Goal: Task Accomplishment & Management: Use online tool/utility

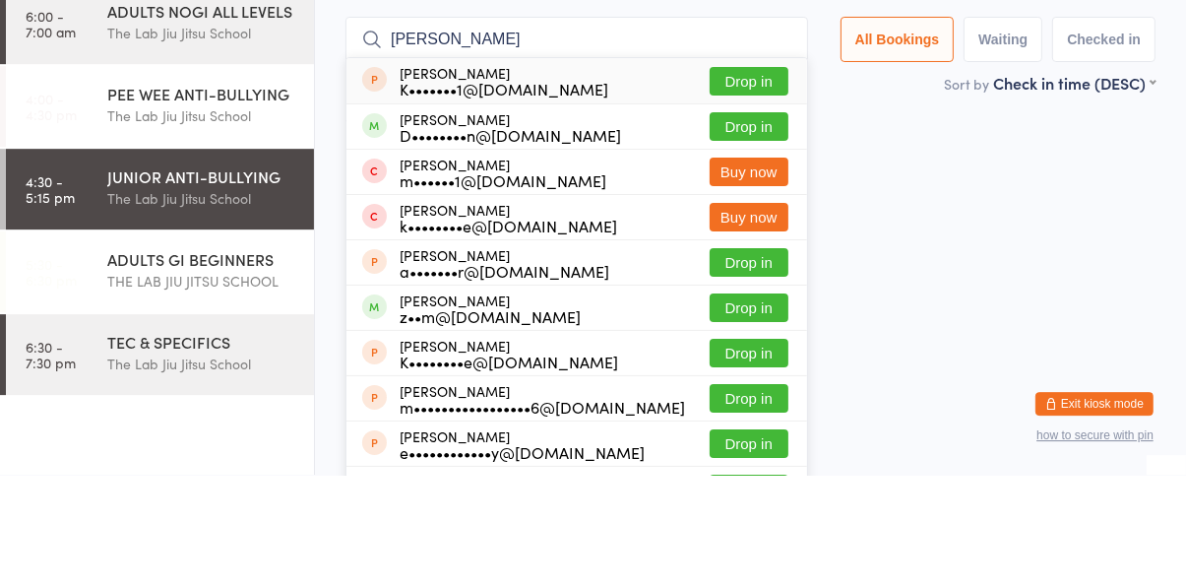
type input "[PERSON_NAME]"
click at [405, 426] on div "z••m@[DOMAIN_NAME]" at bounding box center [490, 429] width 181 height 16
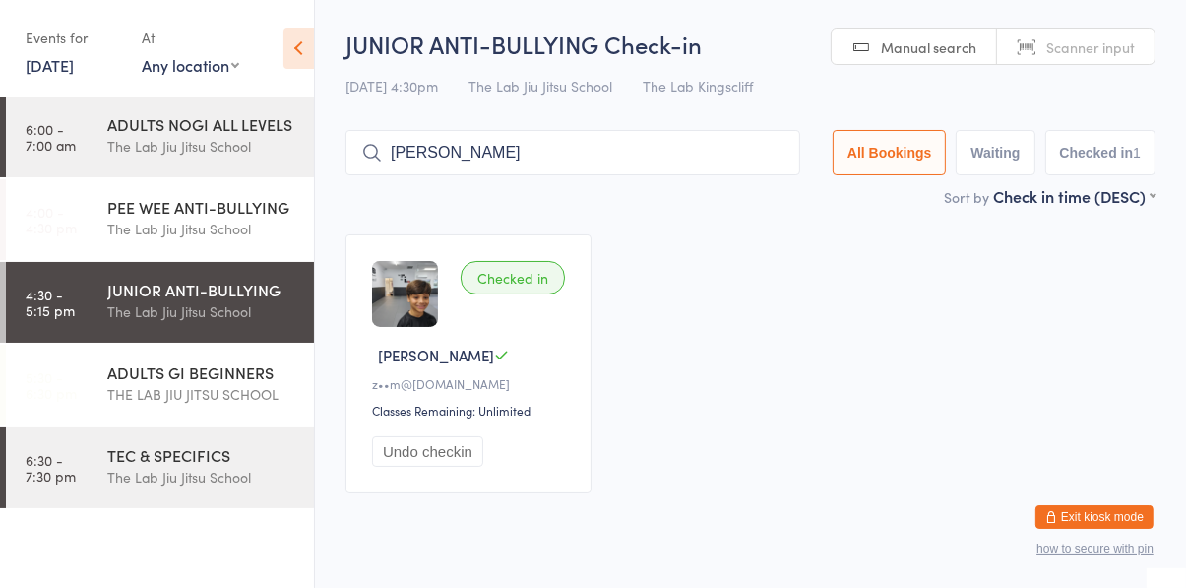
type input "[PERSON_NAME]"
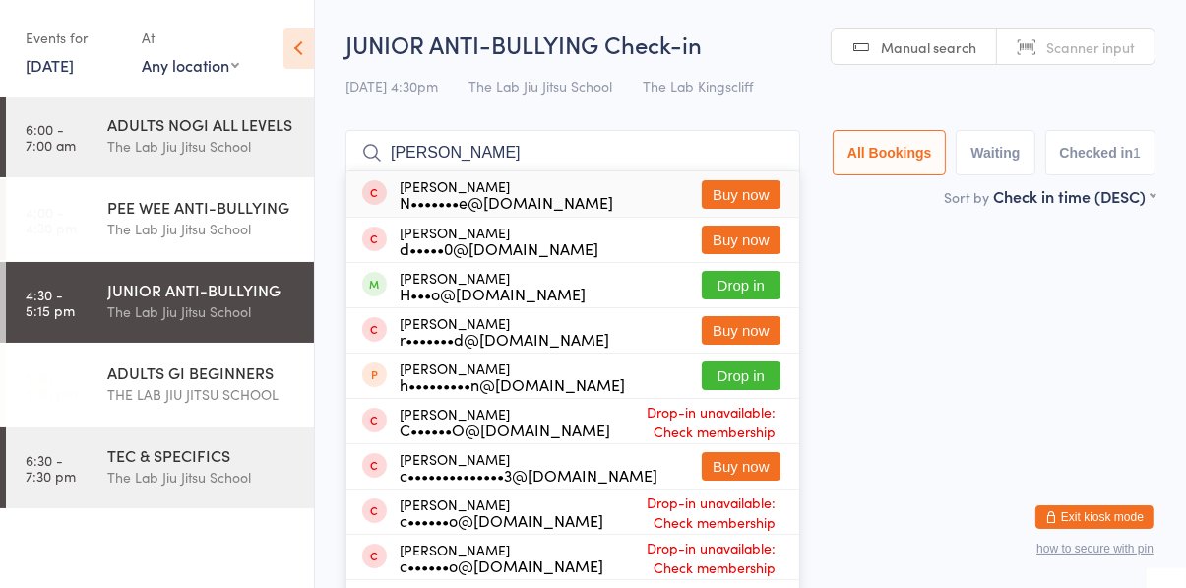
click at [764, 290] on button "Drop in" at bounding box center [741, 285] width 79 height 29
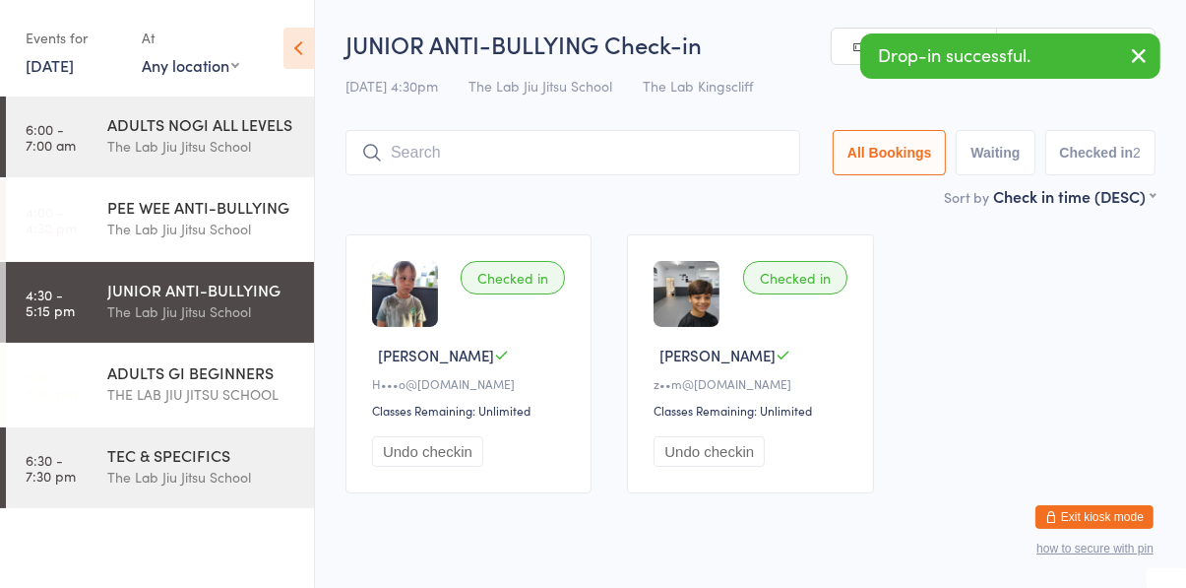
click at [1039, 303] on div "Checked in [PERSON_NAME] [PERSON_NAME]•••o@[DOMAIN_NAME] Classes Remaining: Unl…" at bounding box center [751, 364] width 846 height 294
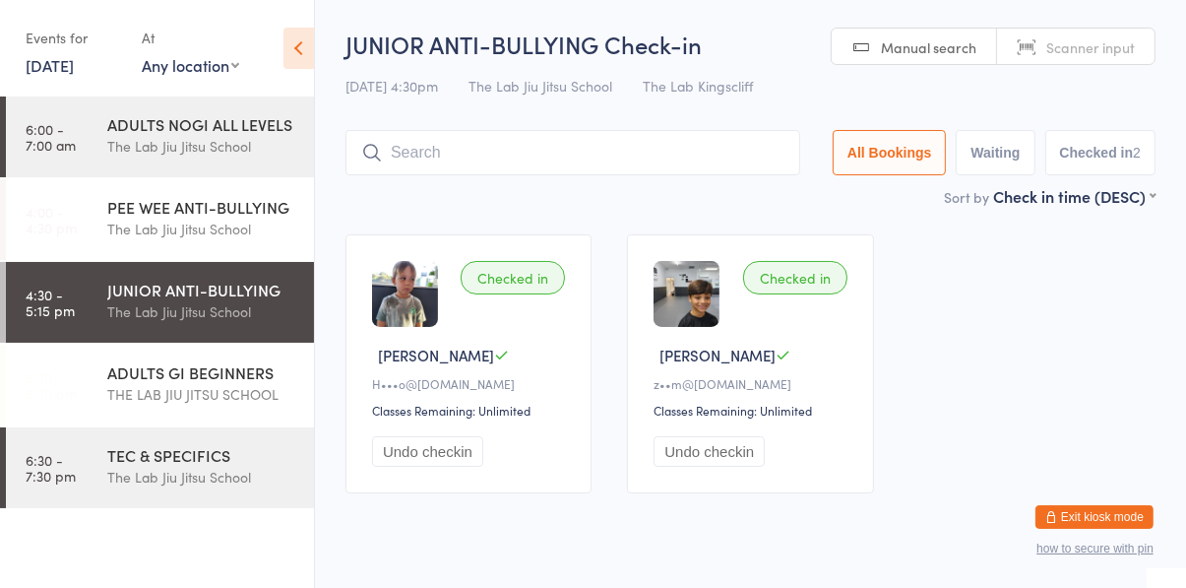
click at [578, 158] on input "search" at bounding box center [573, 152] width 455 height 45
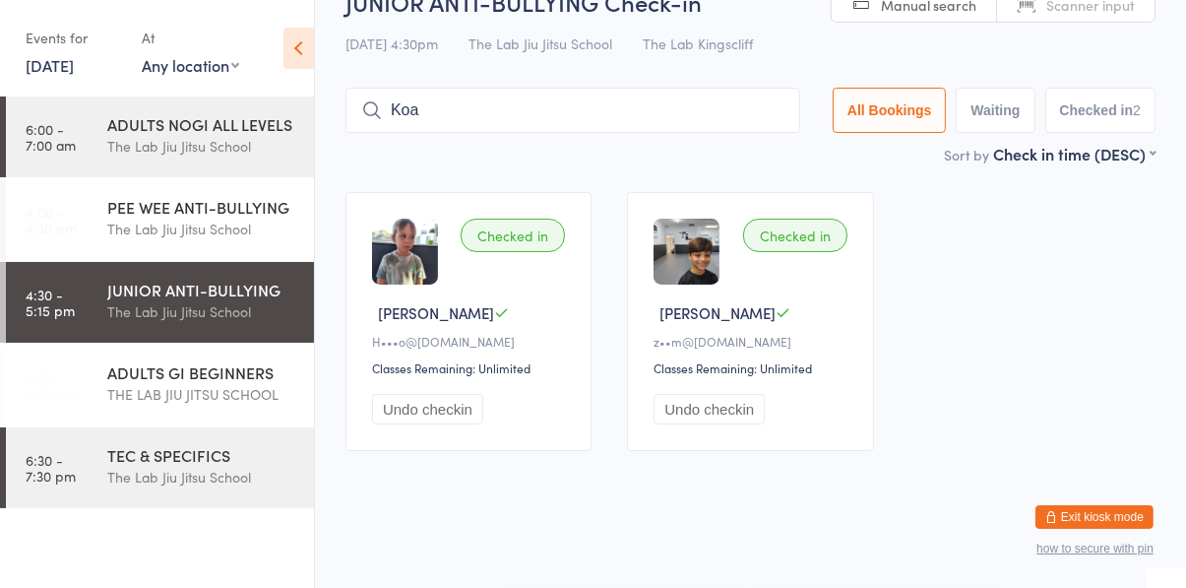
type input "Koa"
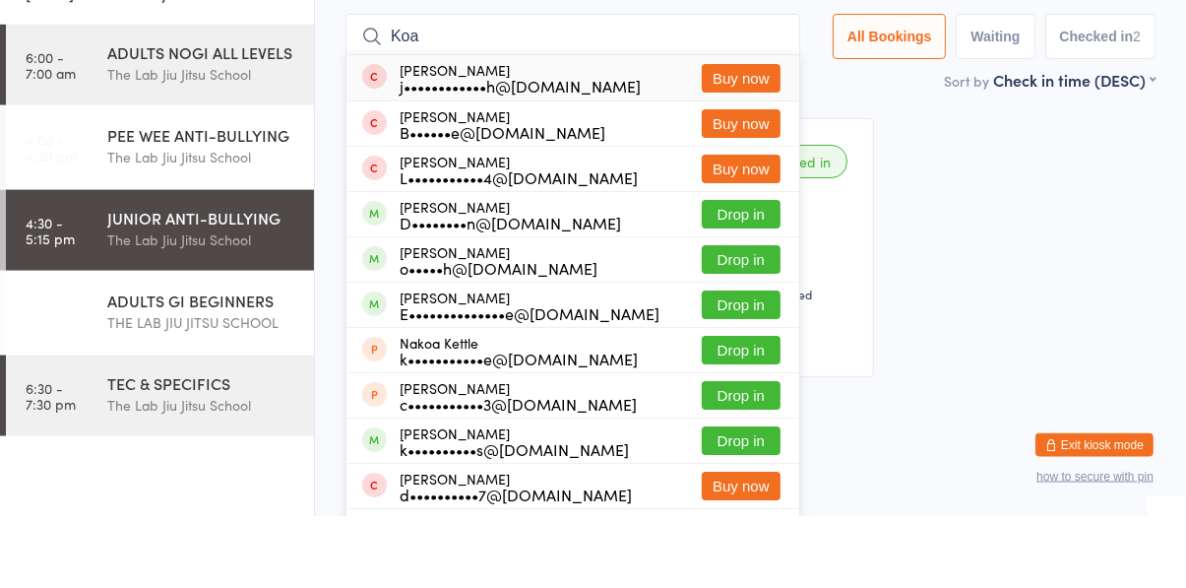
click at [751, 382] on button "Drop in" at bounding box center [741, 376] width 79 height 29
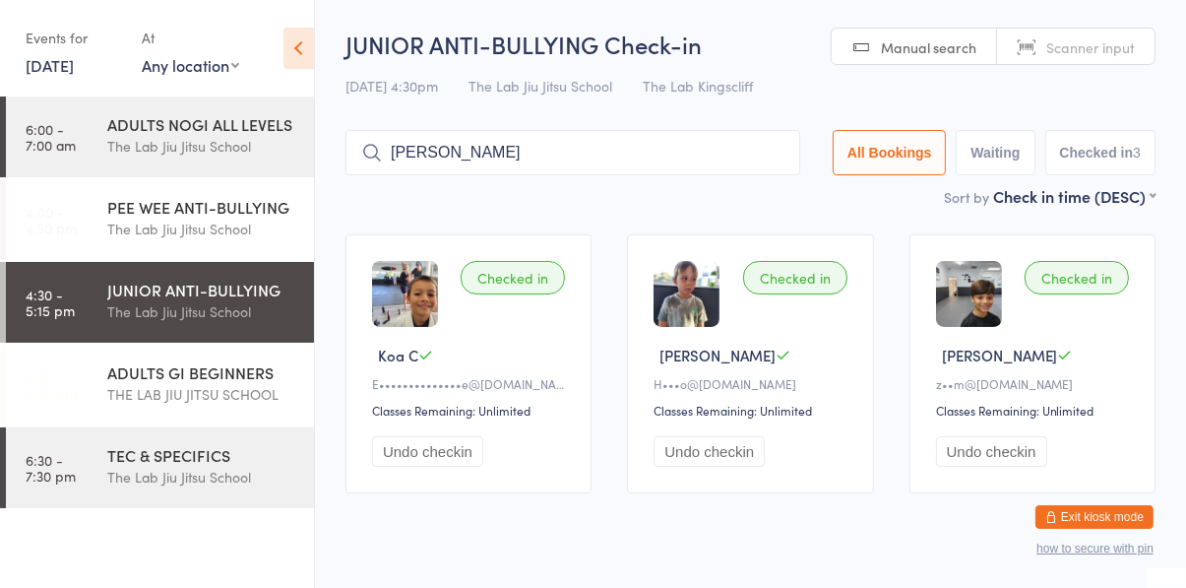
type input "[PERSON_NAME]"
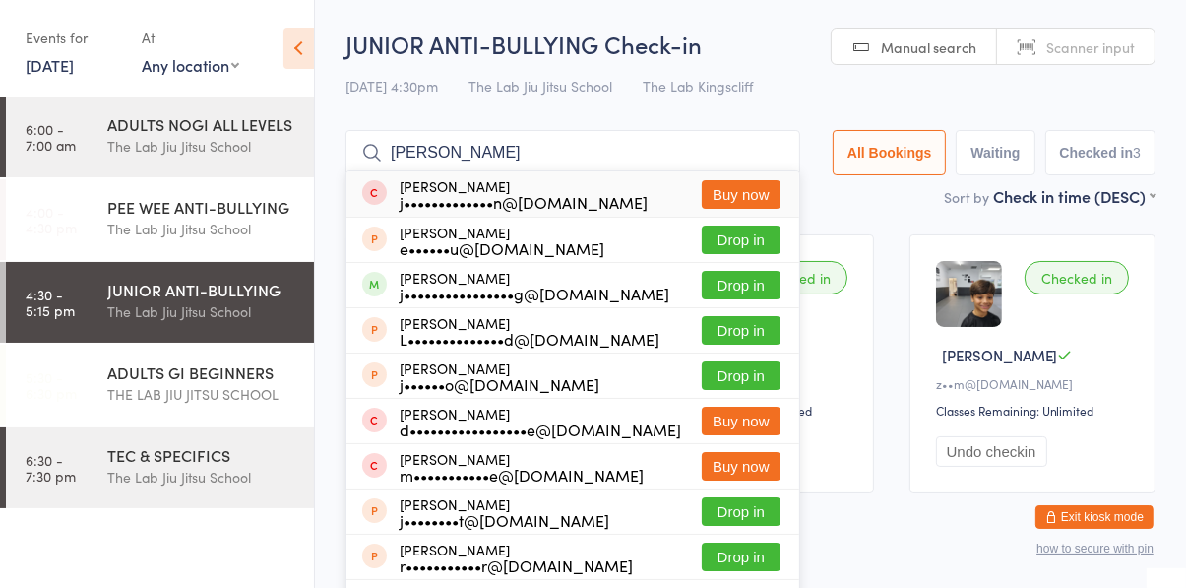
click at [758, 292] on button "Drop in" at bounding box center [741, 285] width 79 height 29
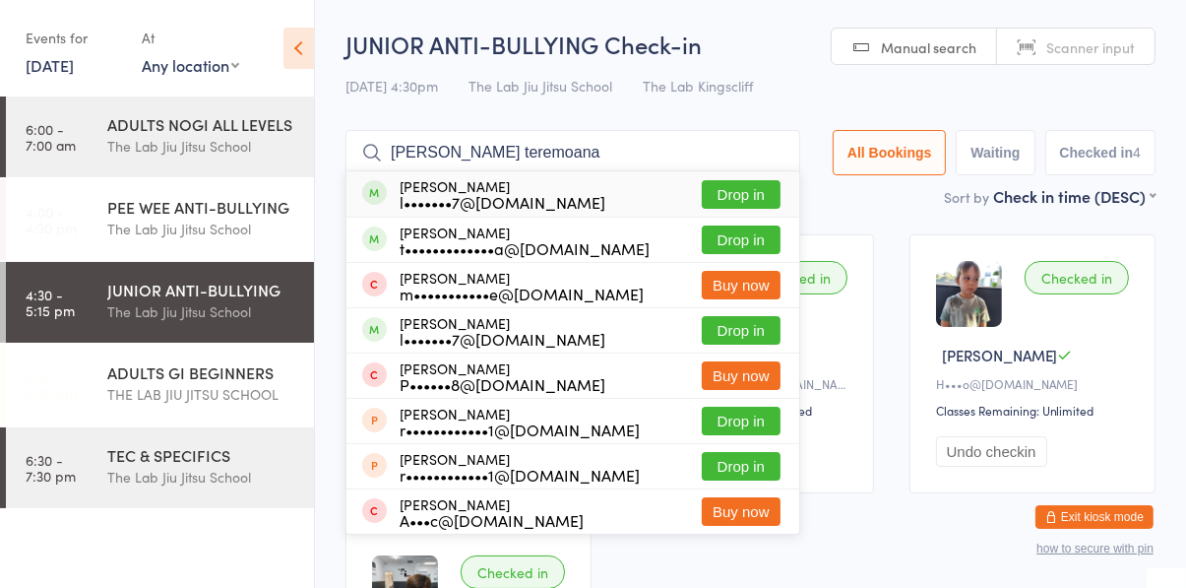
type input "[PERSON_NAME] teremoana"
click at [753, 201] on button "Drop in" at bounding box center [741, 194] width 79 height 29
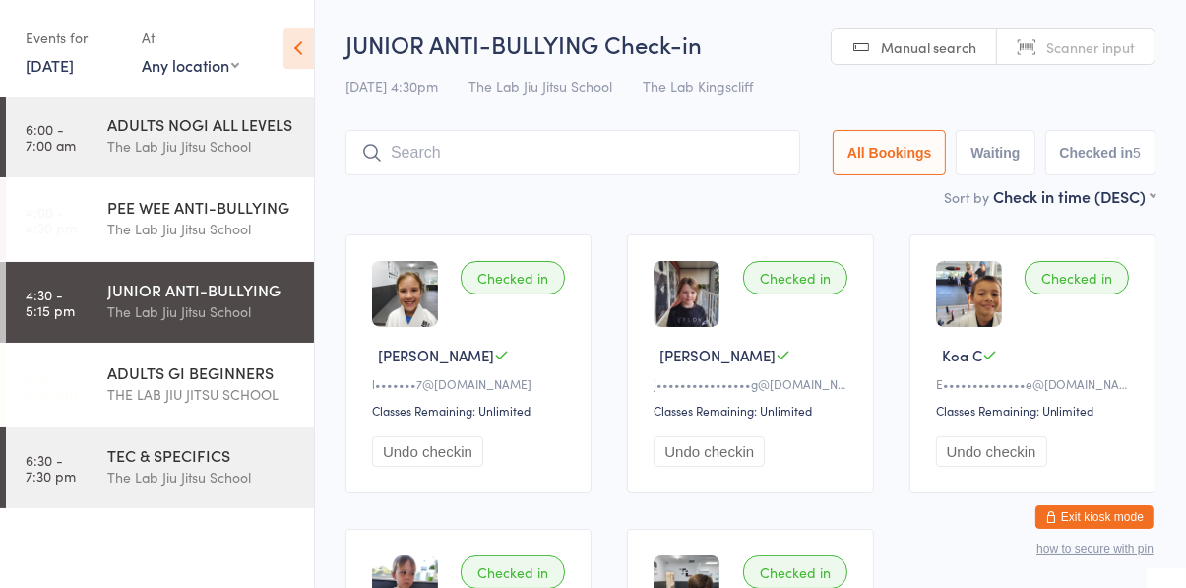
click at [570, 190] on div "Sort by Check in time (DESC) First name (ASC) First name (DESC) Last name (ASC)…" at bounding box center [751, 196] width 810 height 22
click at [421, 158] on input "search" at bounding box center [573, 152] width 455 height 45
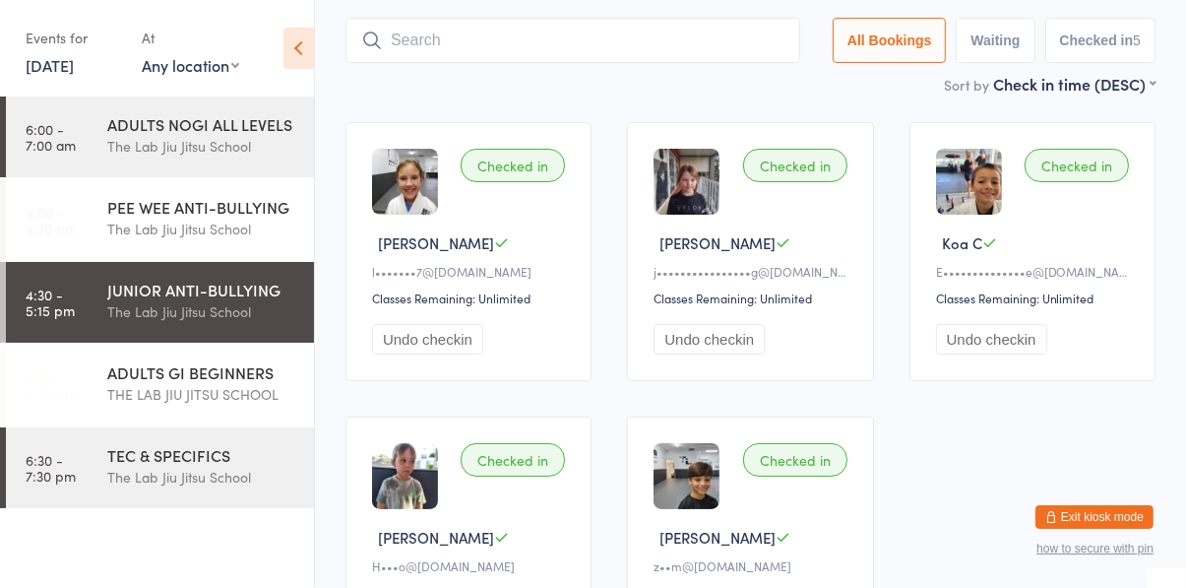
scroll to position [130, 0]
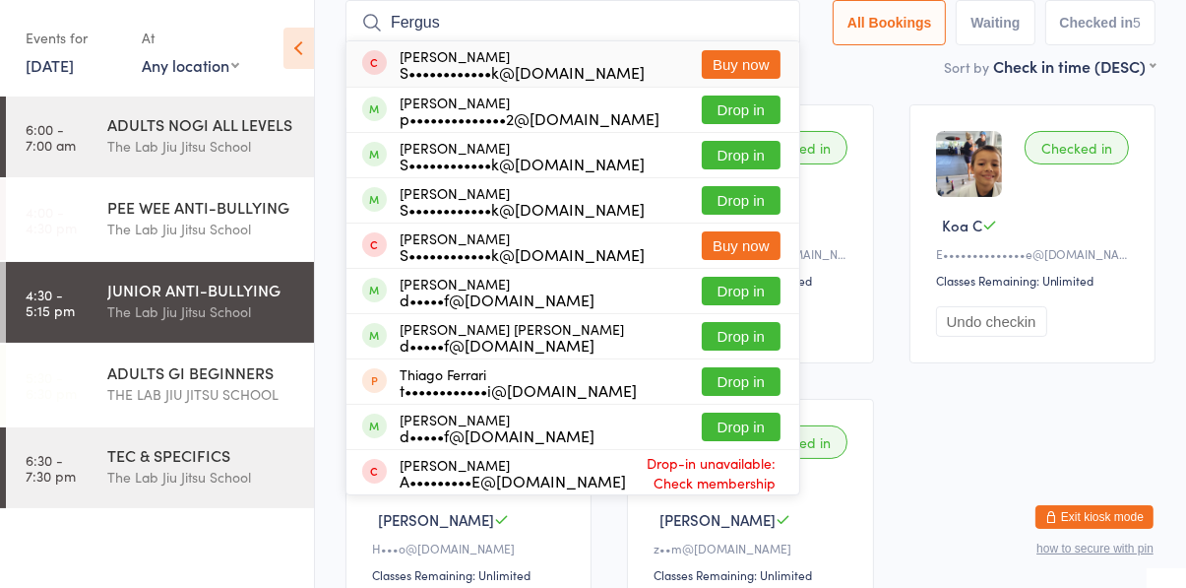
type input "Fergus"
click at [757, 118] on button "Drop in" at bounding box center [741, 109] width 79 height 29
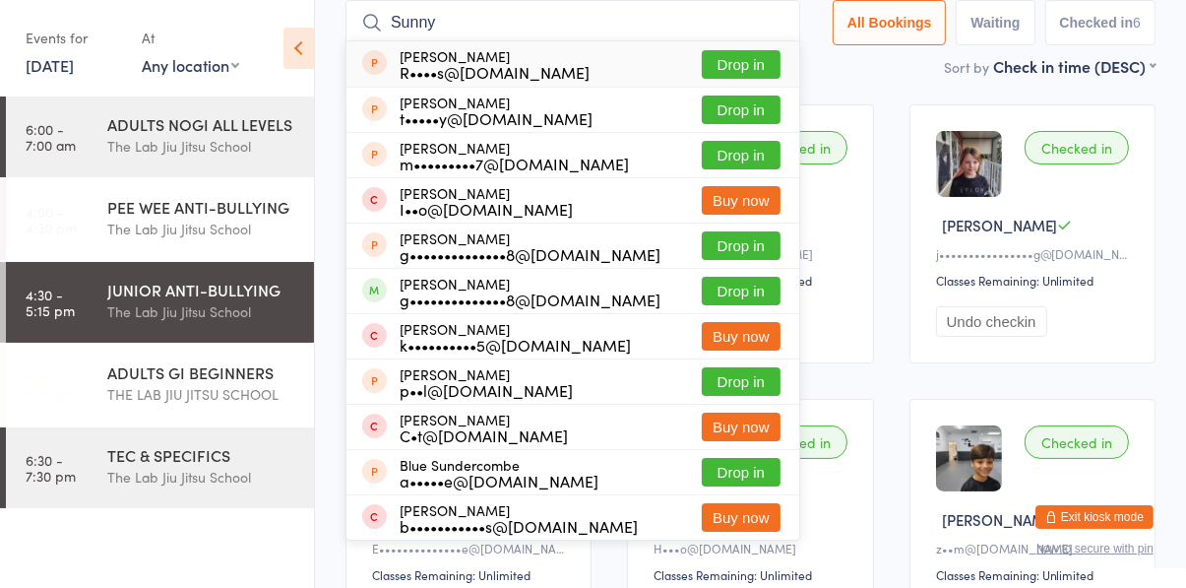
type input "Sunny"
click at [759, 241] on button "Drop in" at bounding box center [741, 245] width 79 height 29
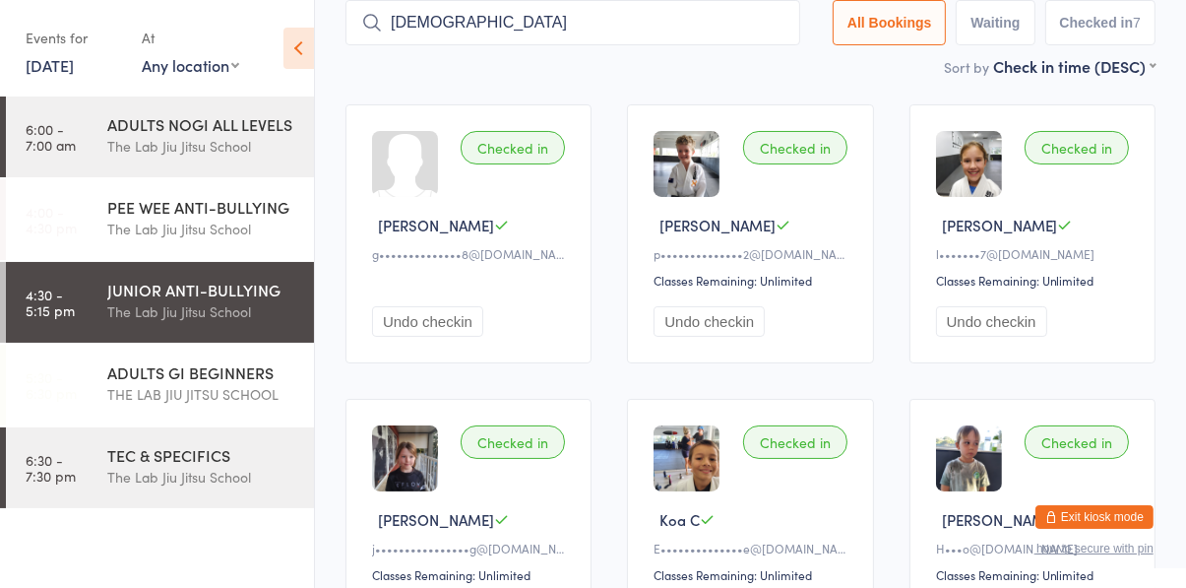
type input "[DEMOGRAPHIC_DATA]"
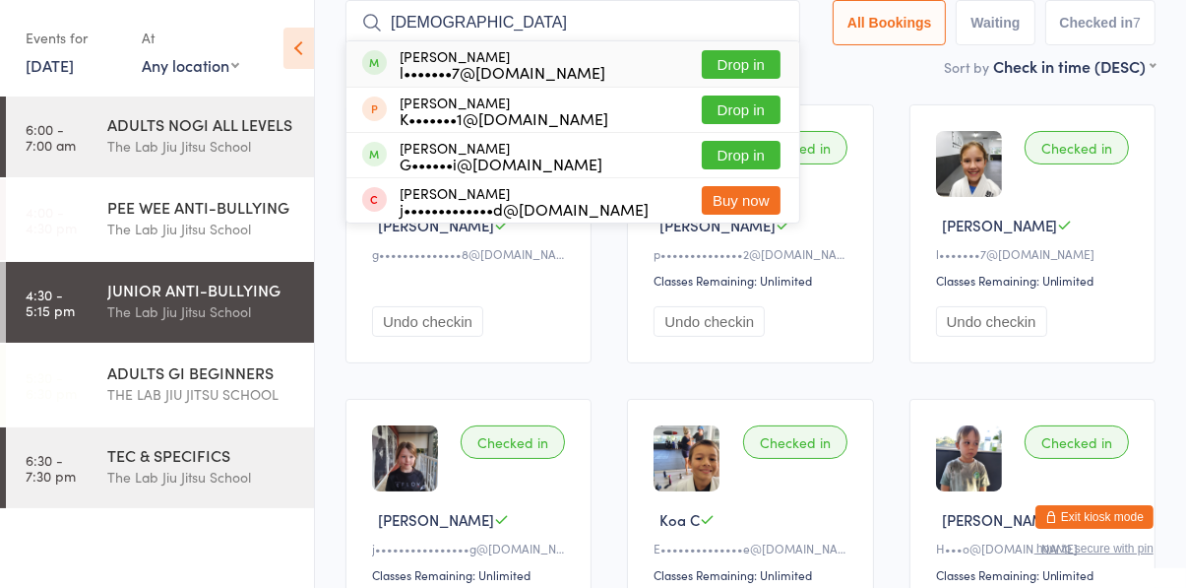
click at [739, 68] on button "Drop in" at bounding box center [741, 64] width 79 height 29
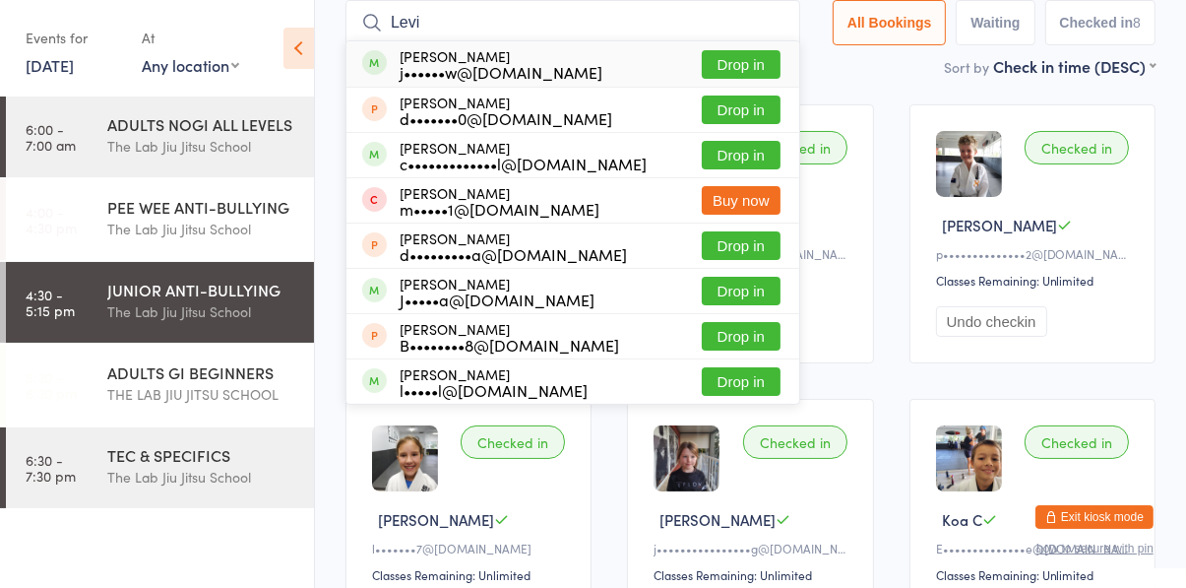
type input "Levi"
click at [770, 63] on button "Drop in" at bounding box center [741, 64] width 79 height 29
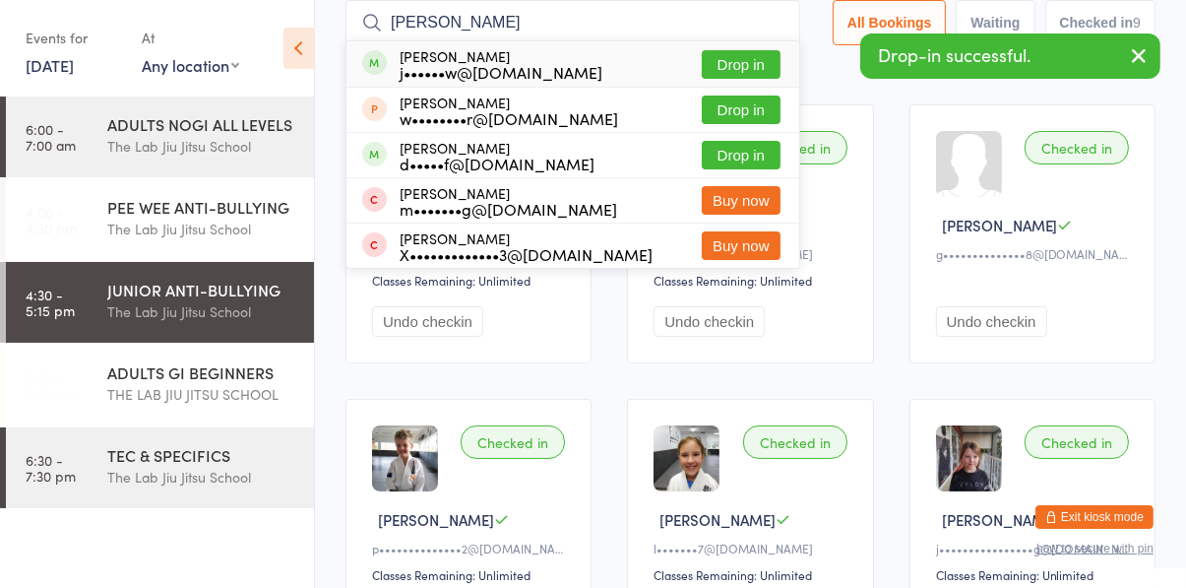
type input "[PERSON_NAME]"
click at [768, 70] on button "Drop in" at bounding box center [741, 64] width 79 height 29
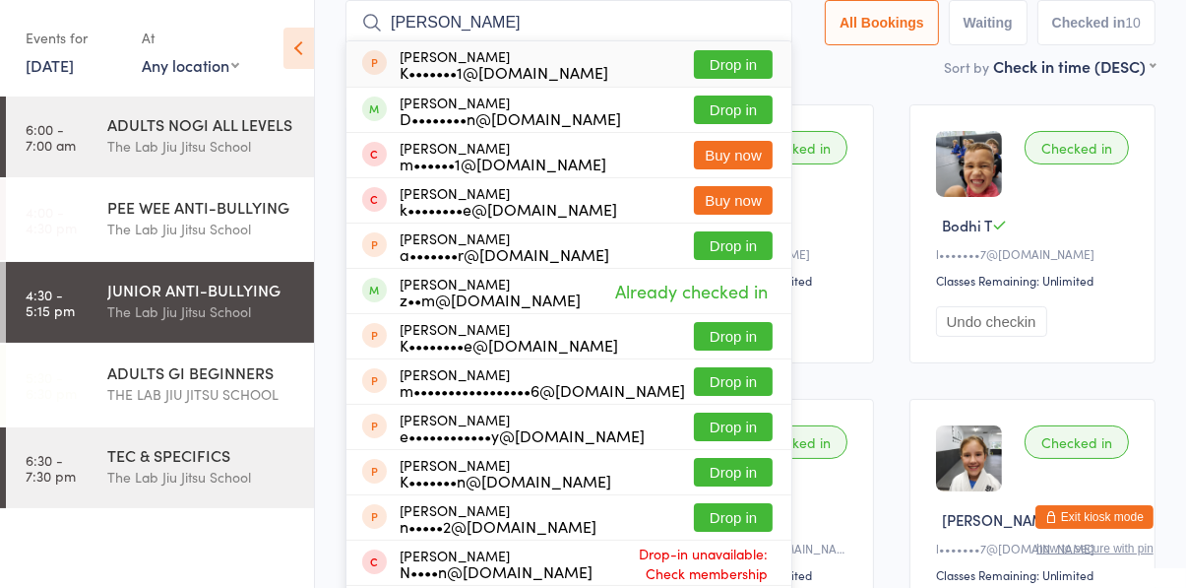
type input "[PERSON_NAME]"
click at [448, 110] on div "D••••••••n@[DOMAIN_NAME]" at bounding box center [510, 118] width 221 height 16
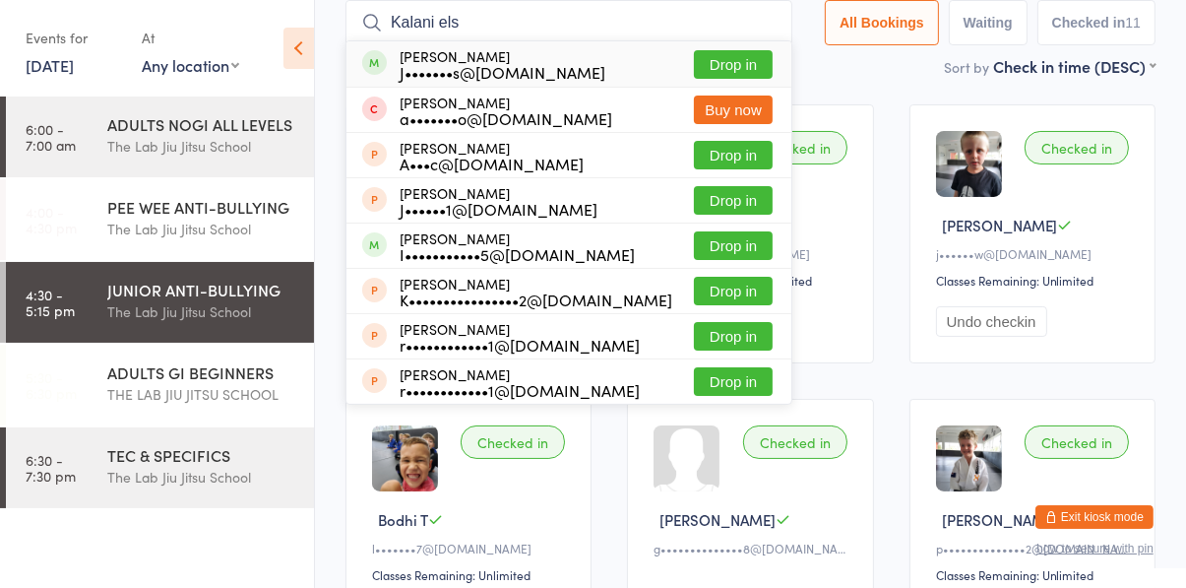
type input "Kalani els"
click at [754, 66] on button "Drop in" at bounding box center [733, 64] width 79 height 29
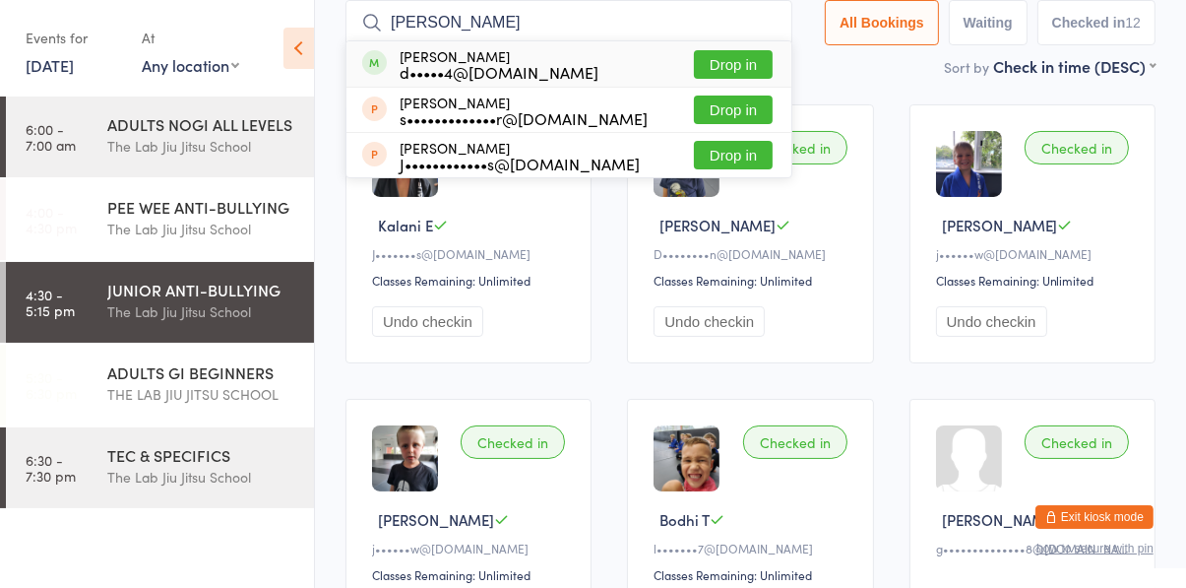
type input "[PERSON_NAME]"
click at [767, 63] on button "Drop in" at bounding box center [733, 64] width 79 height 29
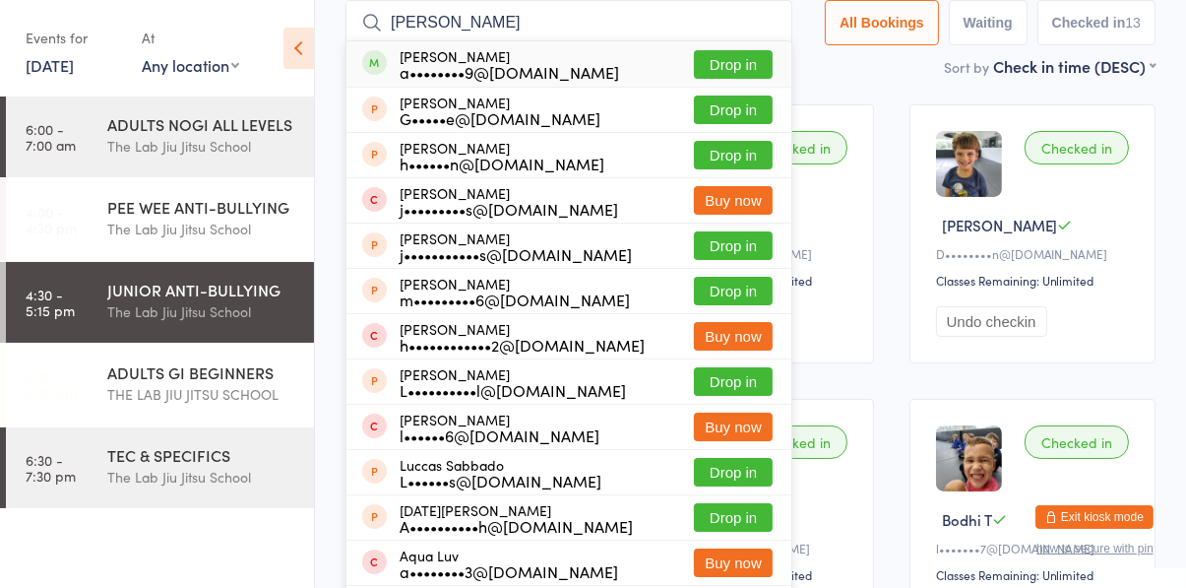
type input "[PERSON_NAME]"
click at [759, 72] on button "Drop in" at bounding box center [733, 64] width 79 height 29
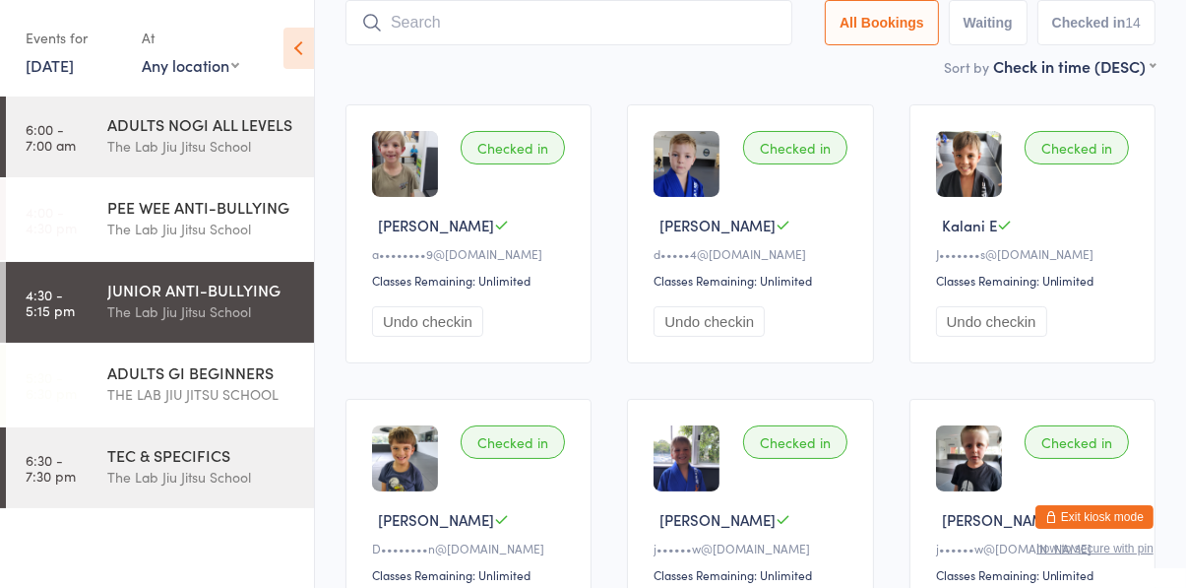
type input "Ƴ"
type input "Yoshi"
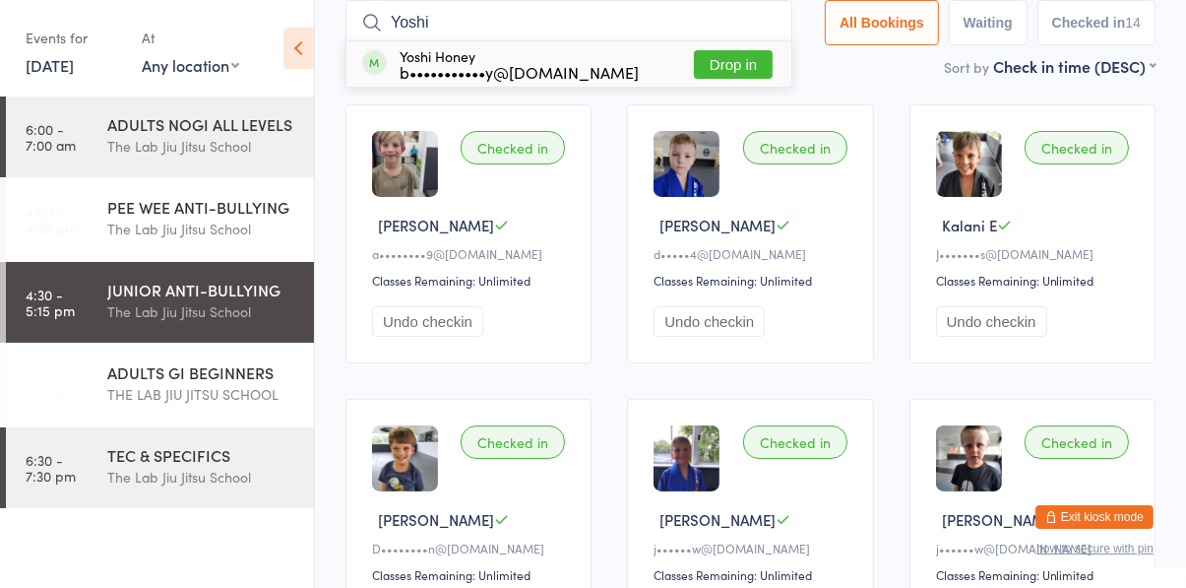
click at [748, 69] on button "Drop in" at bounding box center [733, 64] width 79 height 29
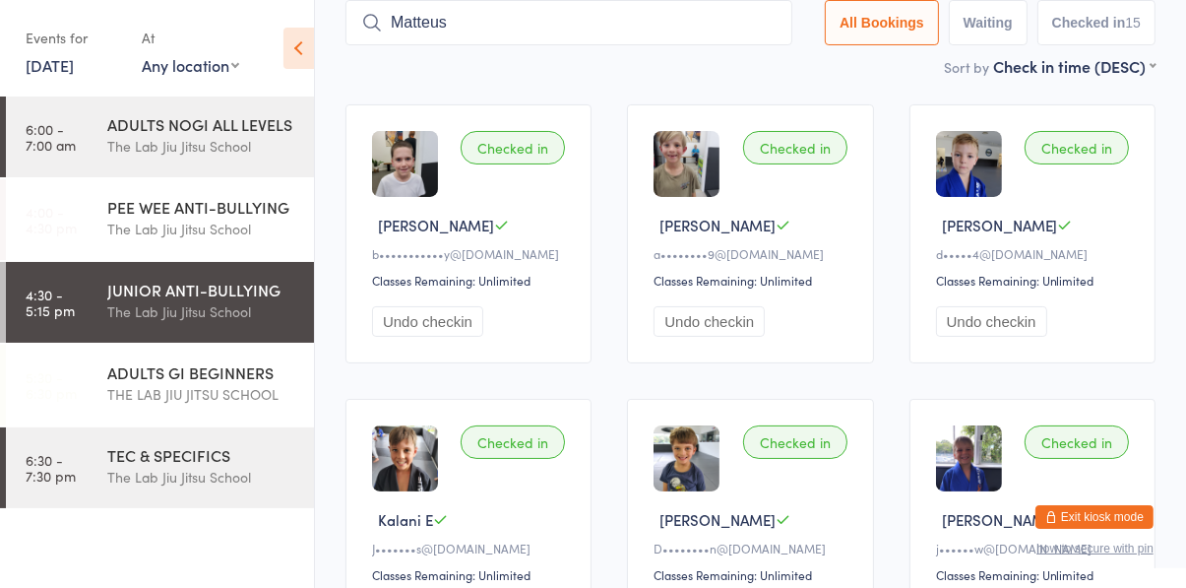
type input "Matteus"
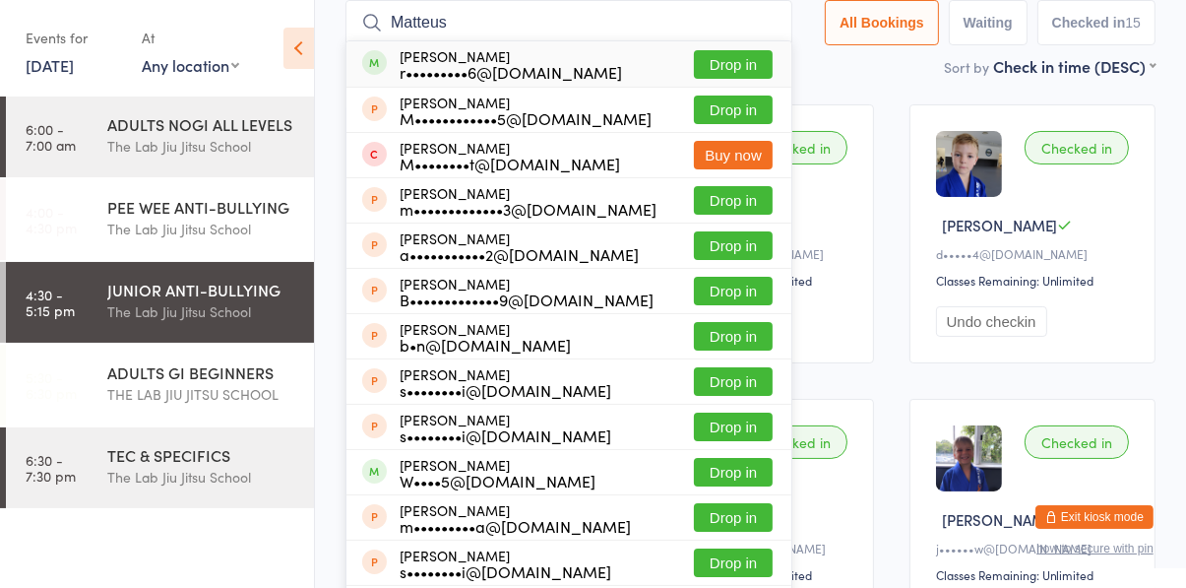
click at [738, 63] on button "Drop in" at bounding box center [733, 64] width 79 height 29
